Goal: Task Accomplishment & Management: Use online tool/utility

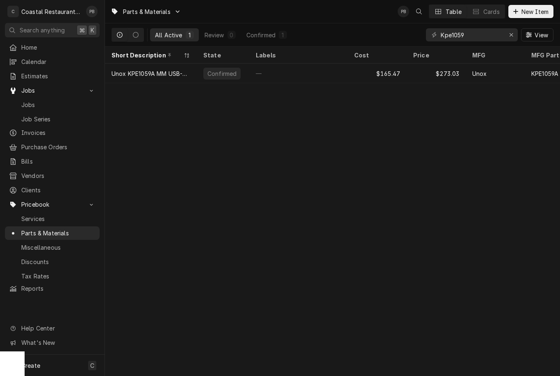
click at [58, 104] on span "Jobs" at bounding box center [58, 104] width 74 height 9
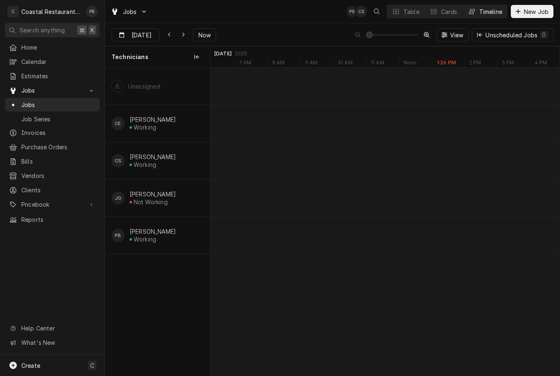
scroll to position [0, 6918]
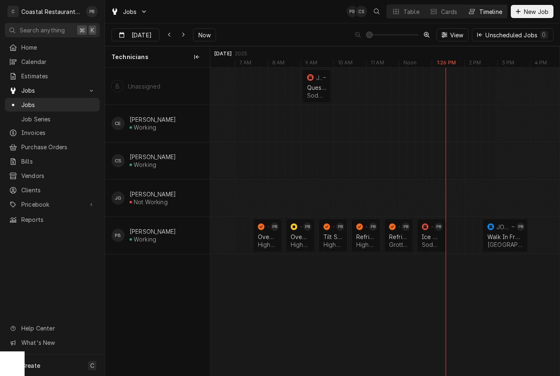
click at [428, 242] on div "Sodel Concepts | Bethany Beach, 19930" at bounding box center [431, 244] width 19 height 7
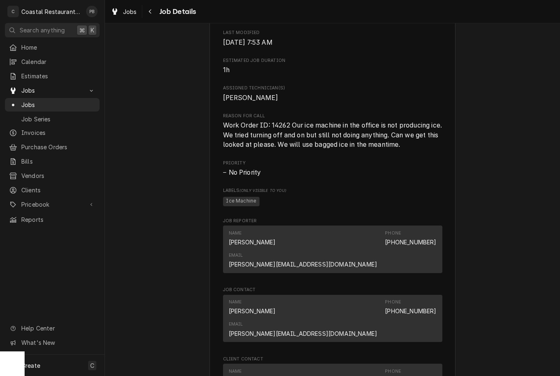
scroll to position [308, 0]
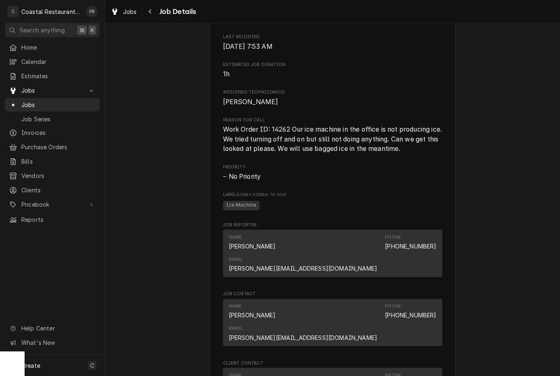
click at [416, 165] on div "Roopairs Job ID JOB-1703 Date Received [DATE] Service Type Ice Machine Job Type…" at bounding box center [332, 125] width 219 height 647
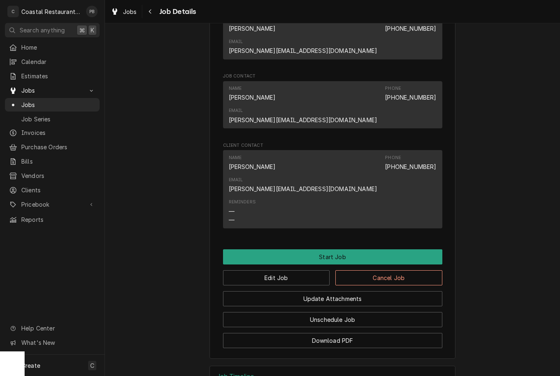
scroll to position [525, 0]
click at [351, 250] on button "Start Job" at bounding box center [332, 257] width 219 height 15
